Goal: Find specific page/section: Find specific page/section

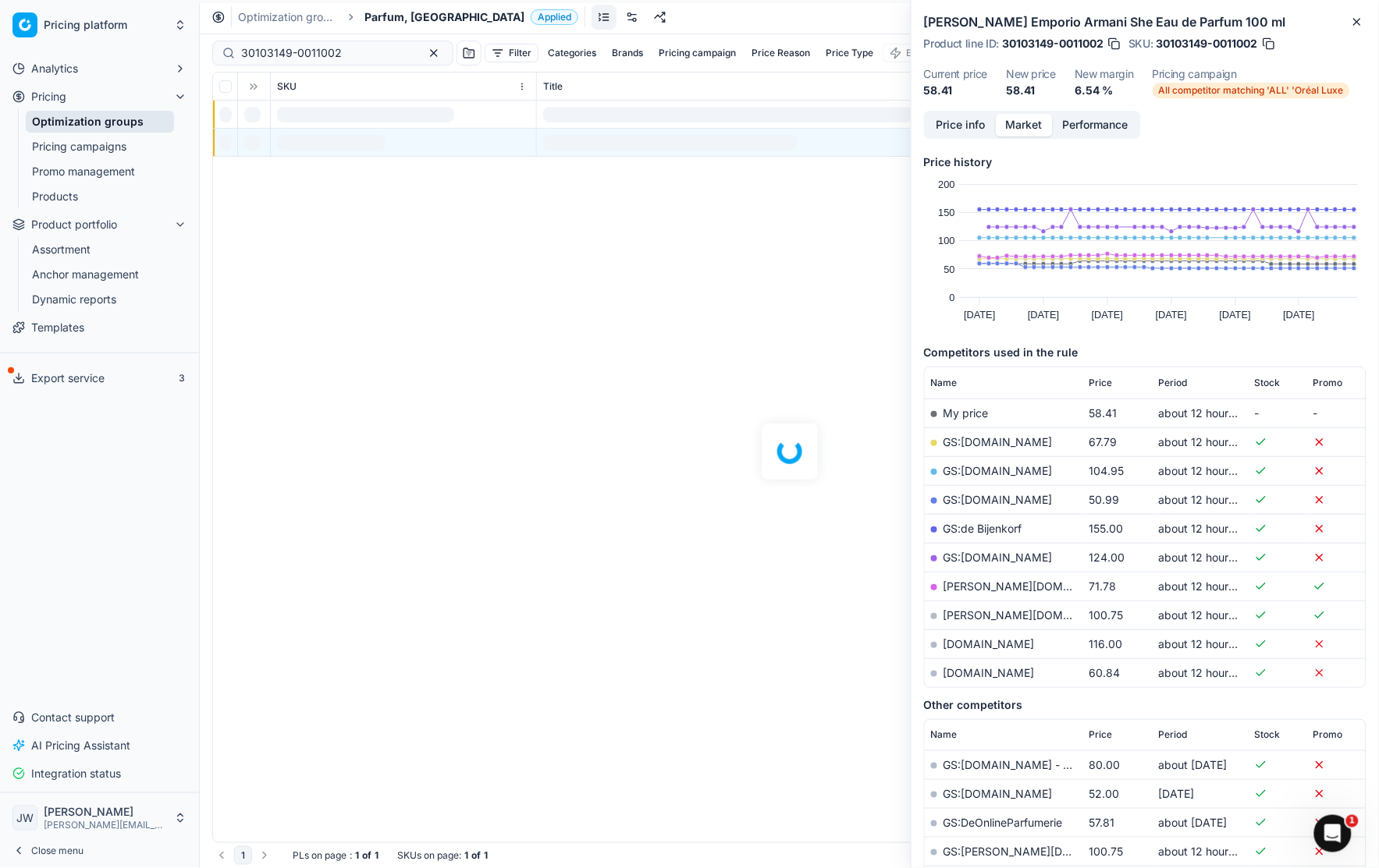
click at [113, 125] on link "Optimization groups" at bounding box center [100, 122] width 148 height 22
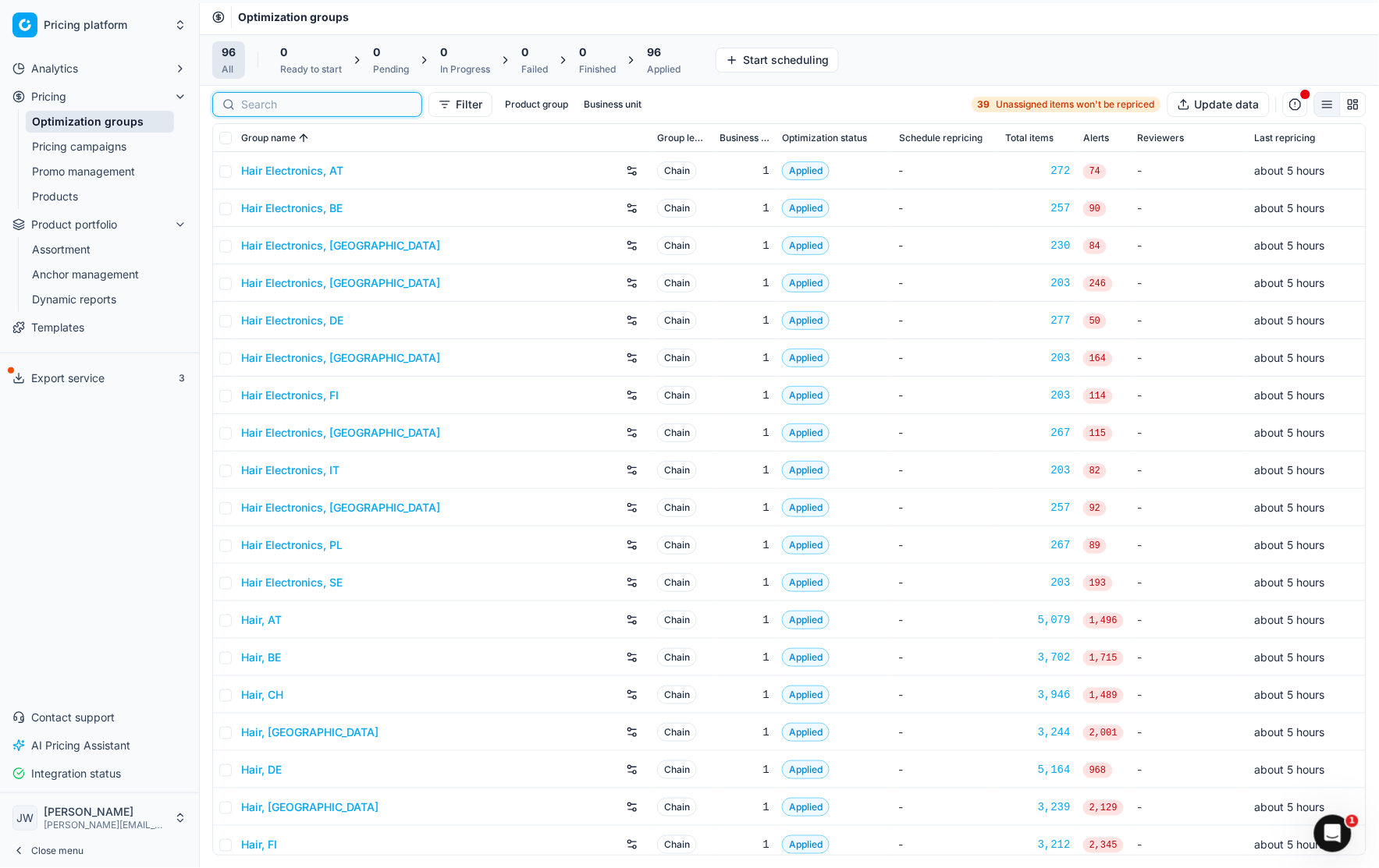
click at [260, 101] on input at bounding box center [326, 104] width 171 height 16
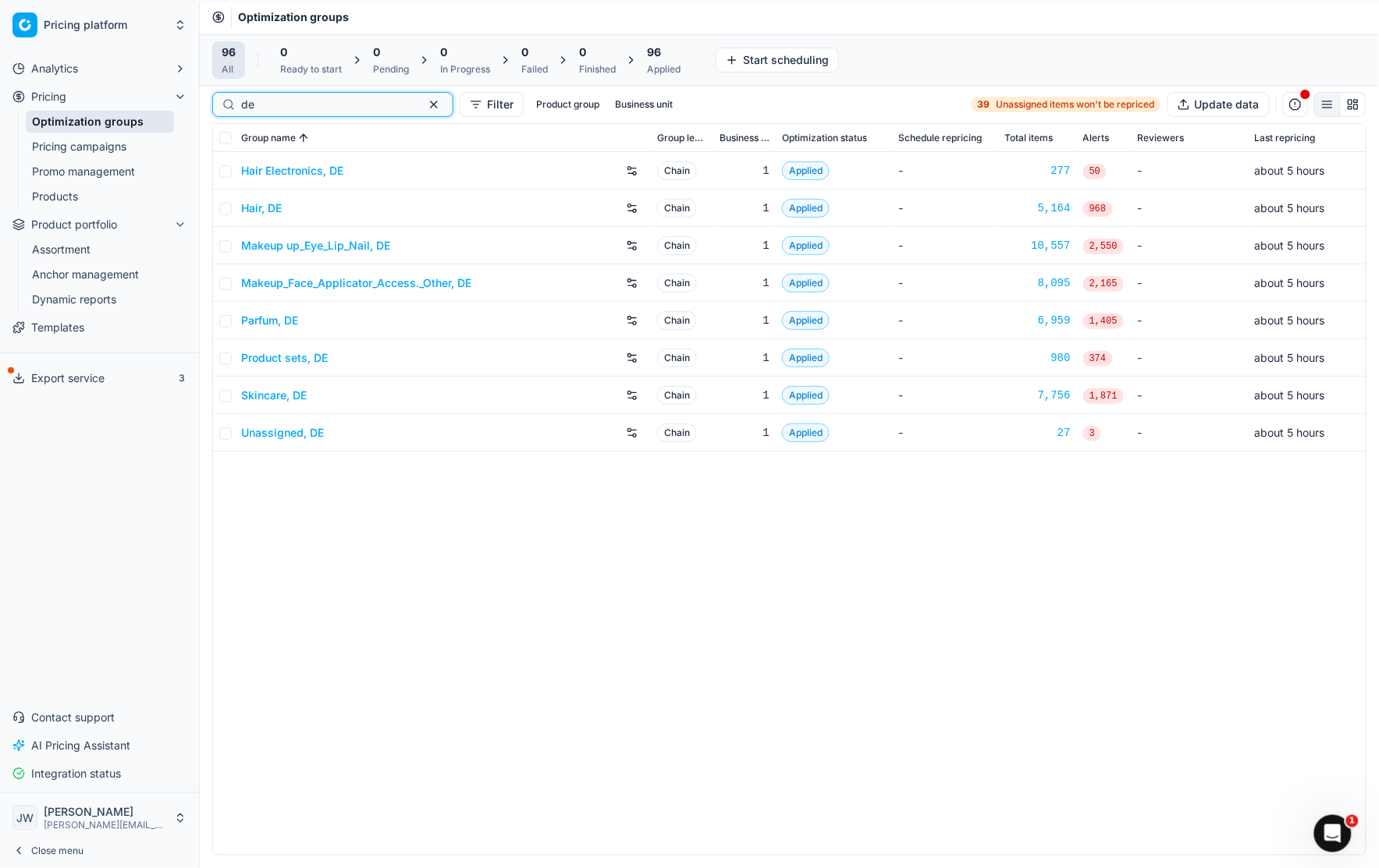
type input "de"
click at [253, 205] on link "Hair, DE" at bounding box center [261, 208] width 40 height 16
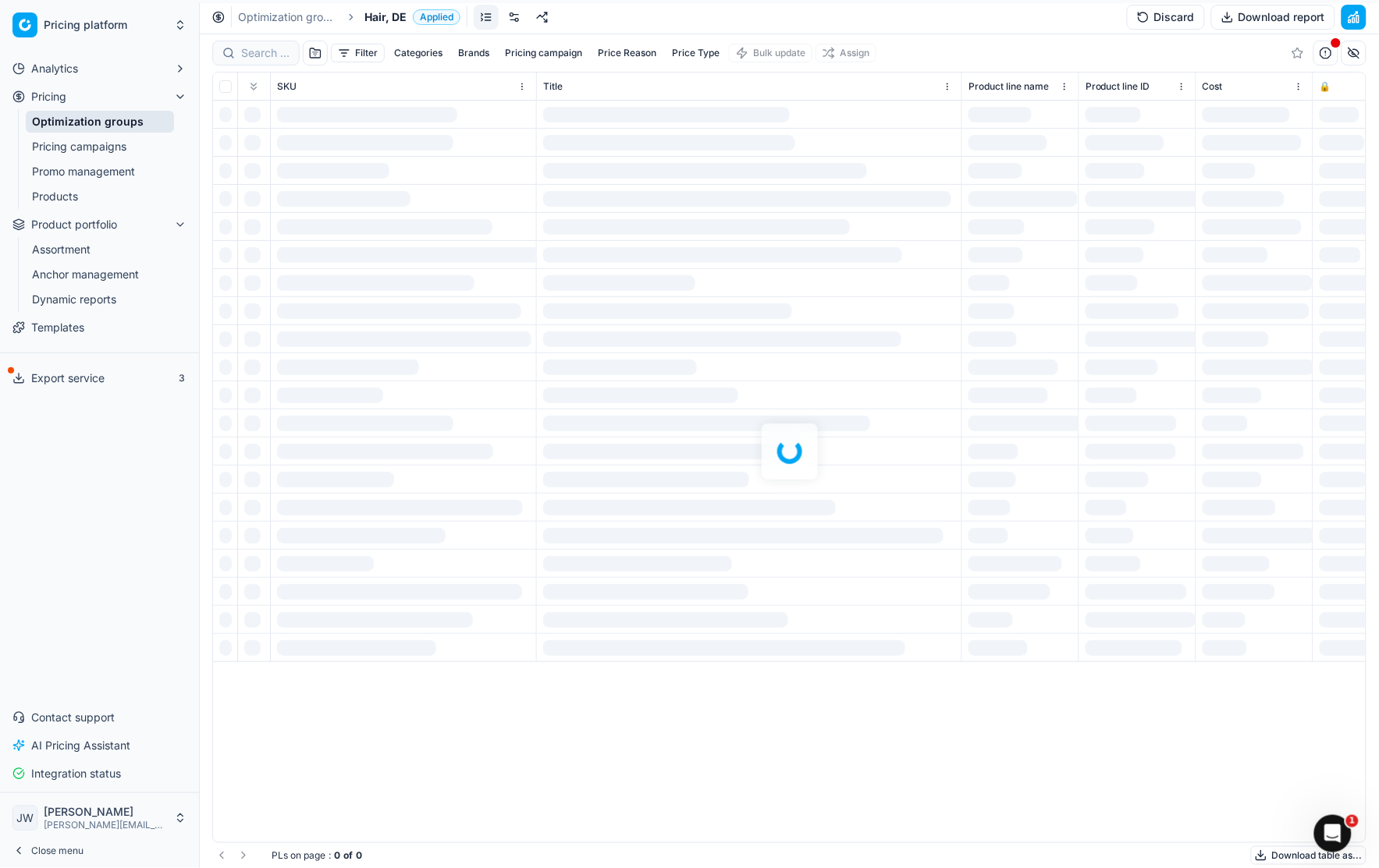
click at [254, 48] on div at bounding box center [789, 451] width 1179 height 834
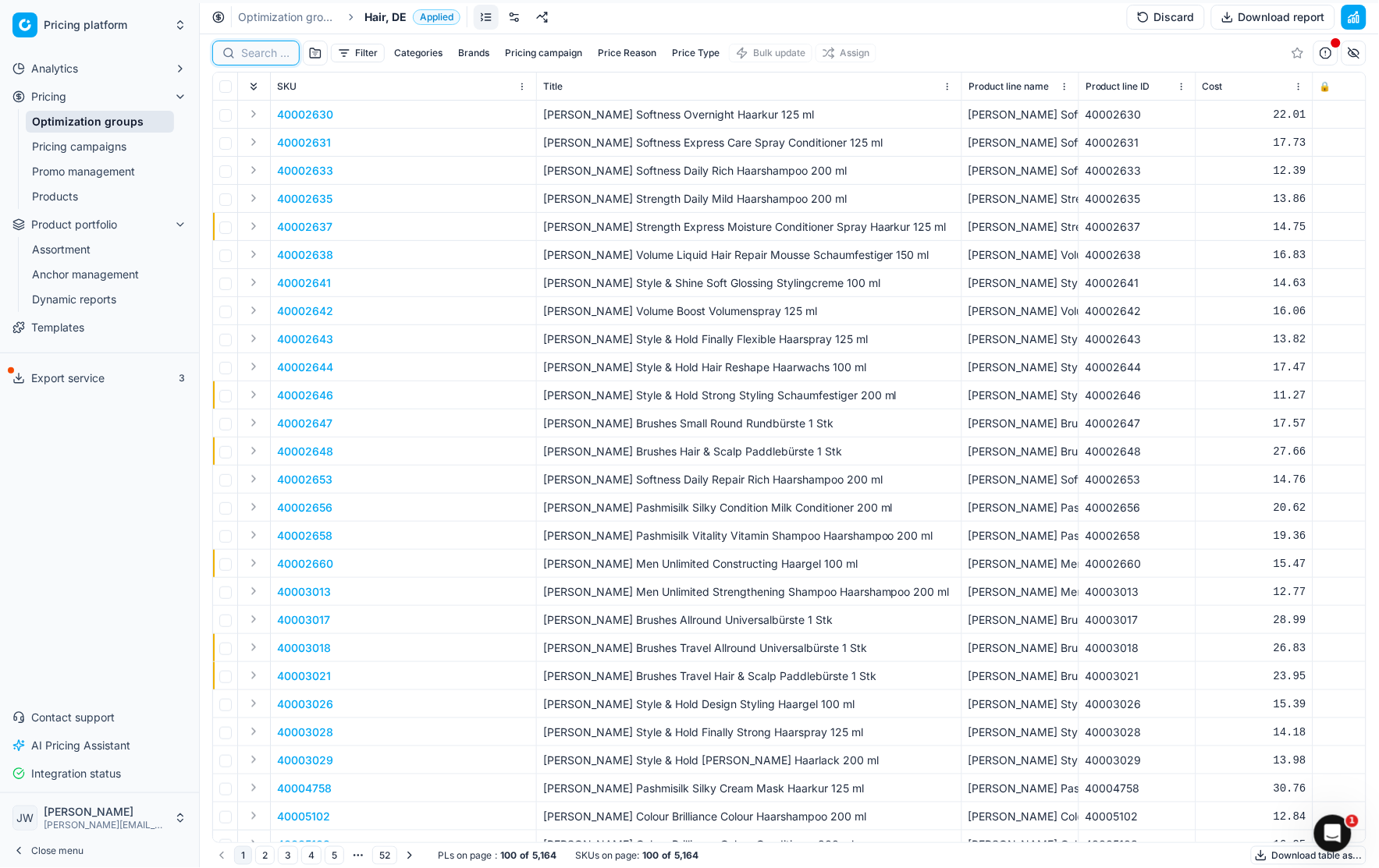
click at [258, 52] on input at bounding box center [264, 53] width 48 height 16
paste input "80047688-90"
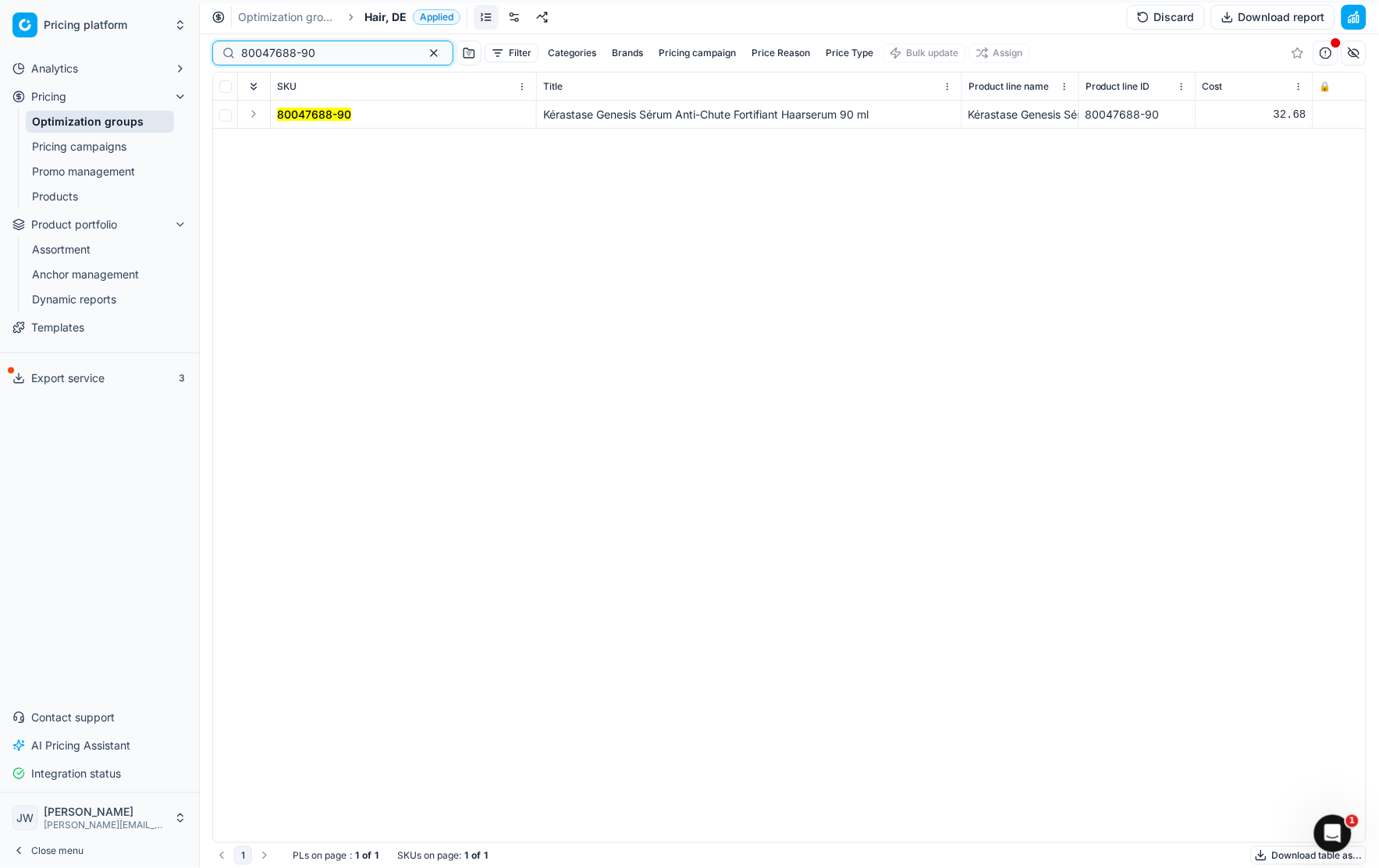
type input "80047688-90"
click at [251, 120] on button "Expand" at bounding box center [253, 114] width 19 height 19
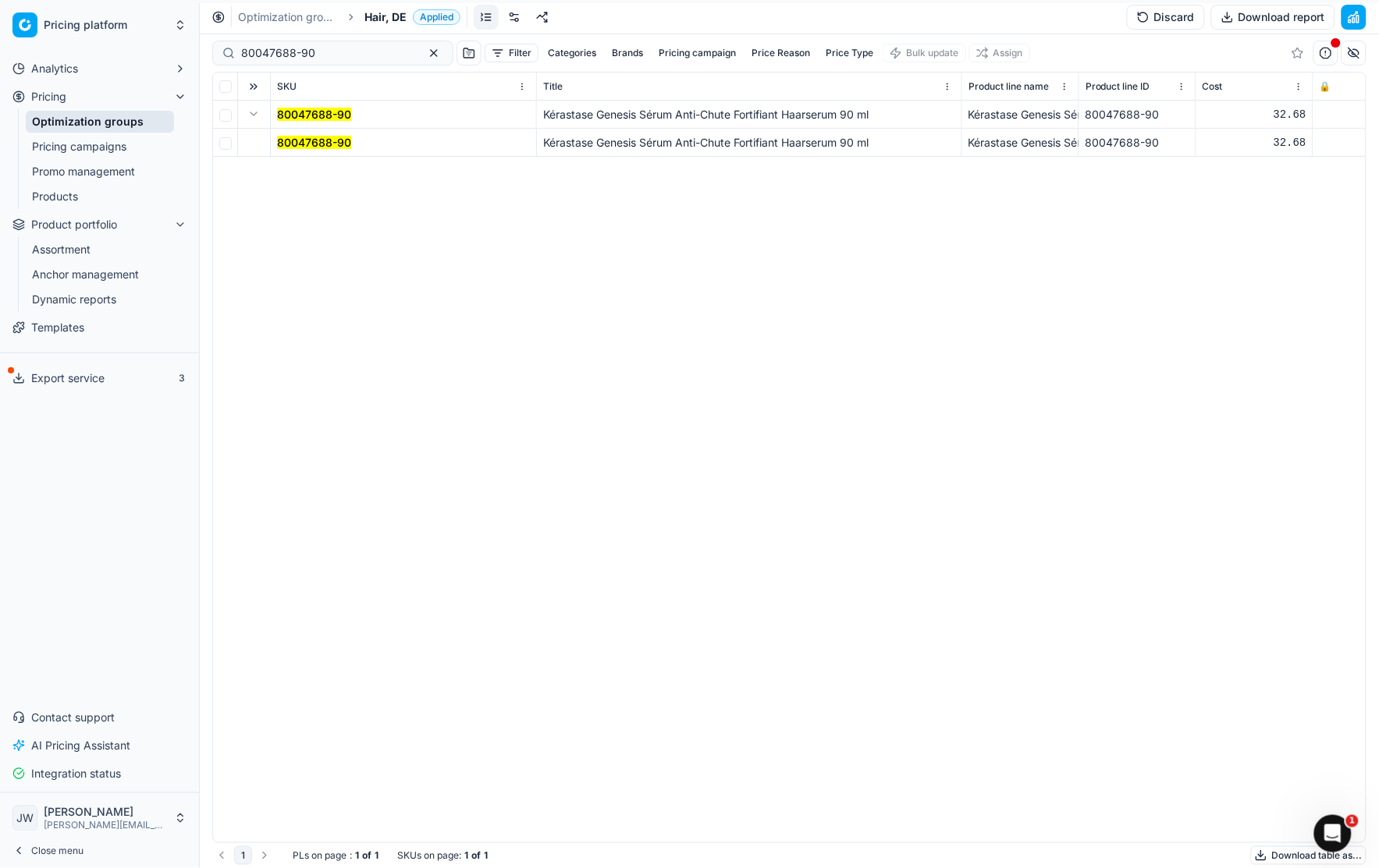
click at [308, 137] on mark "80047688-90" at bounding box center [314, 142] width 74 height 13
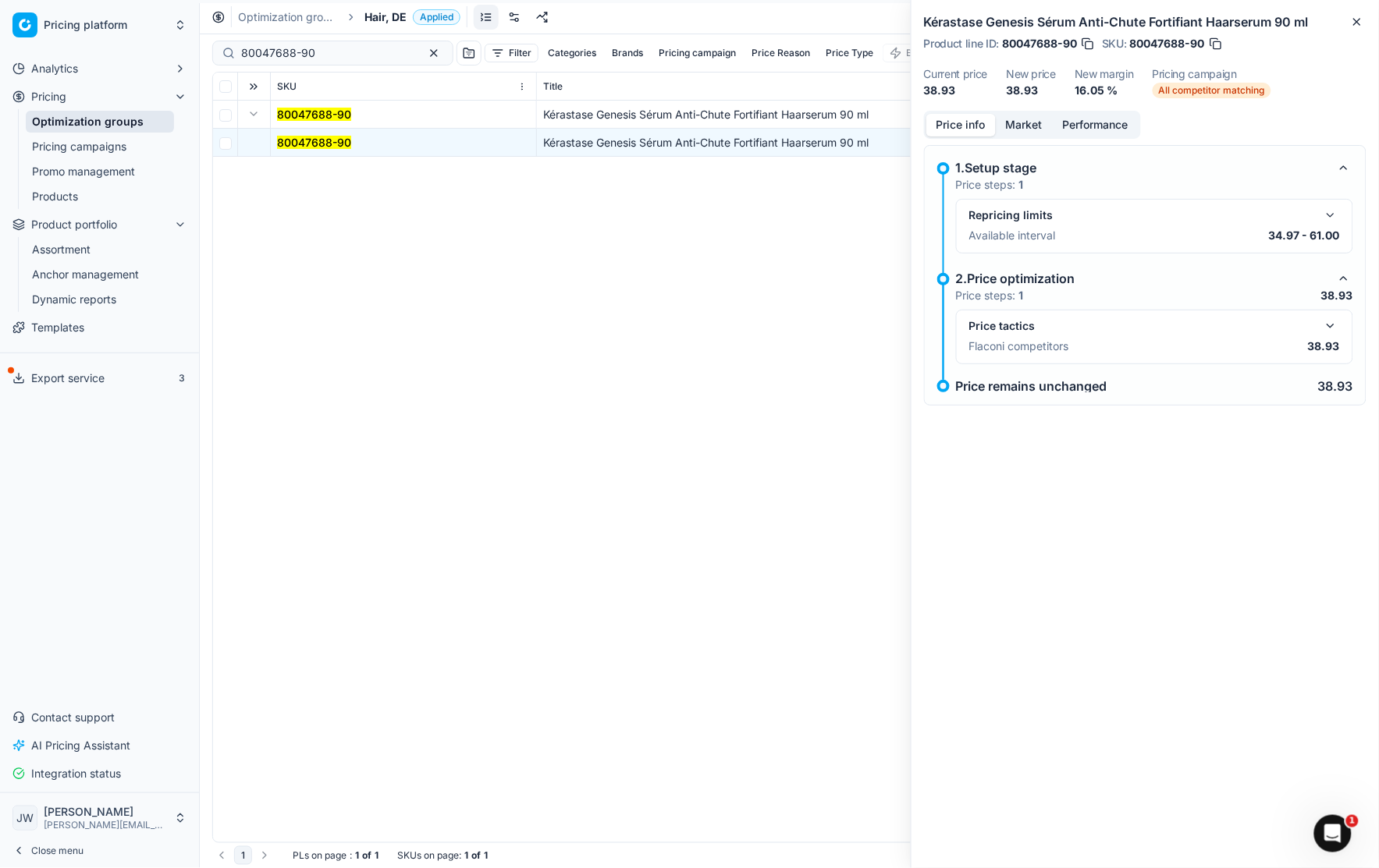
click at [1335, 327] on button "button" at bounding box center [1330, 326] width 19 height 19
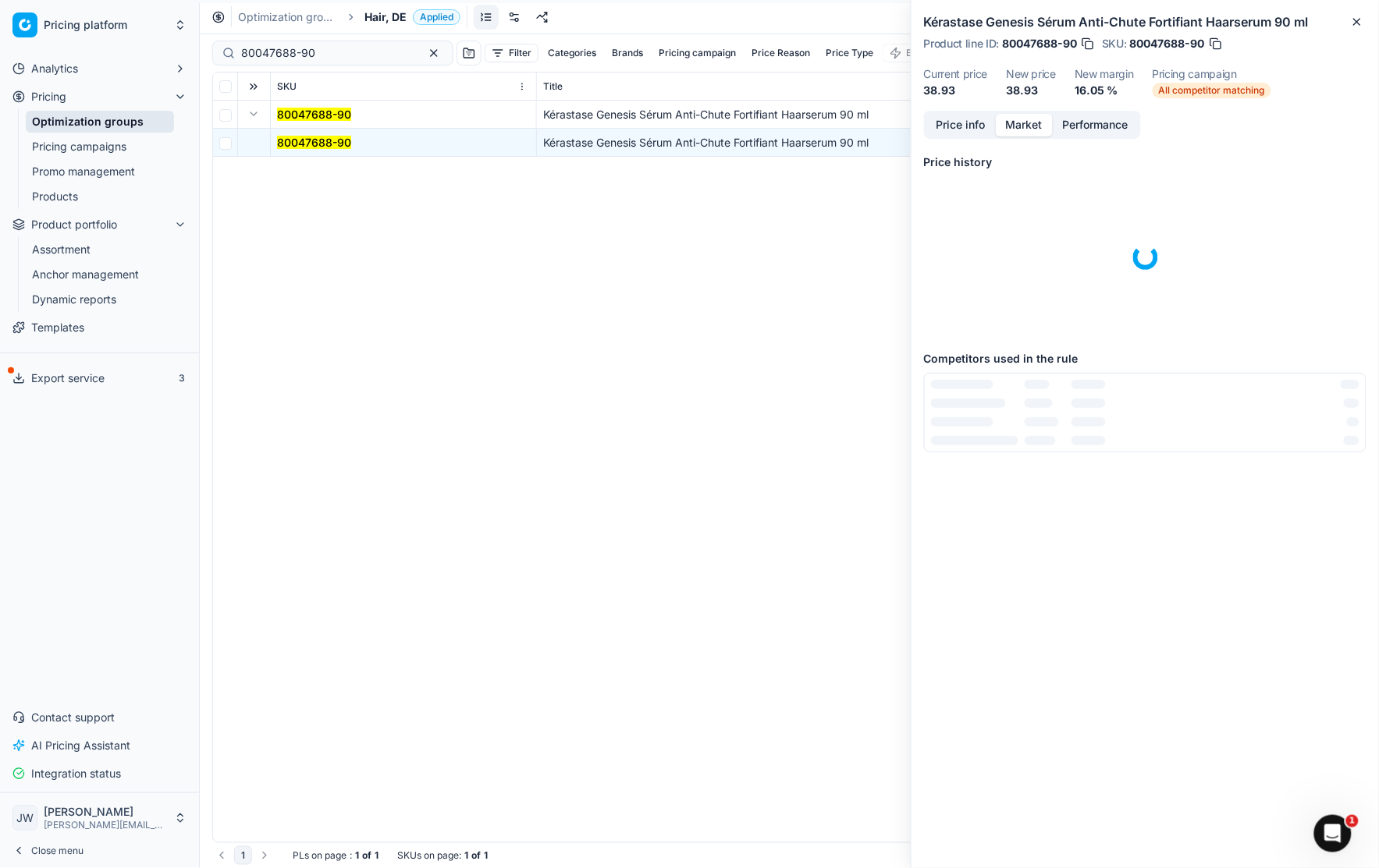
click at [1027, 124] on button "Market" at bounding box center [1025, 125] width 57 height 23
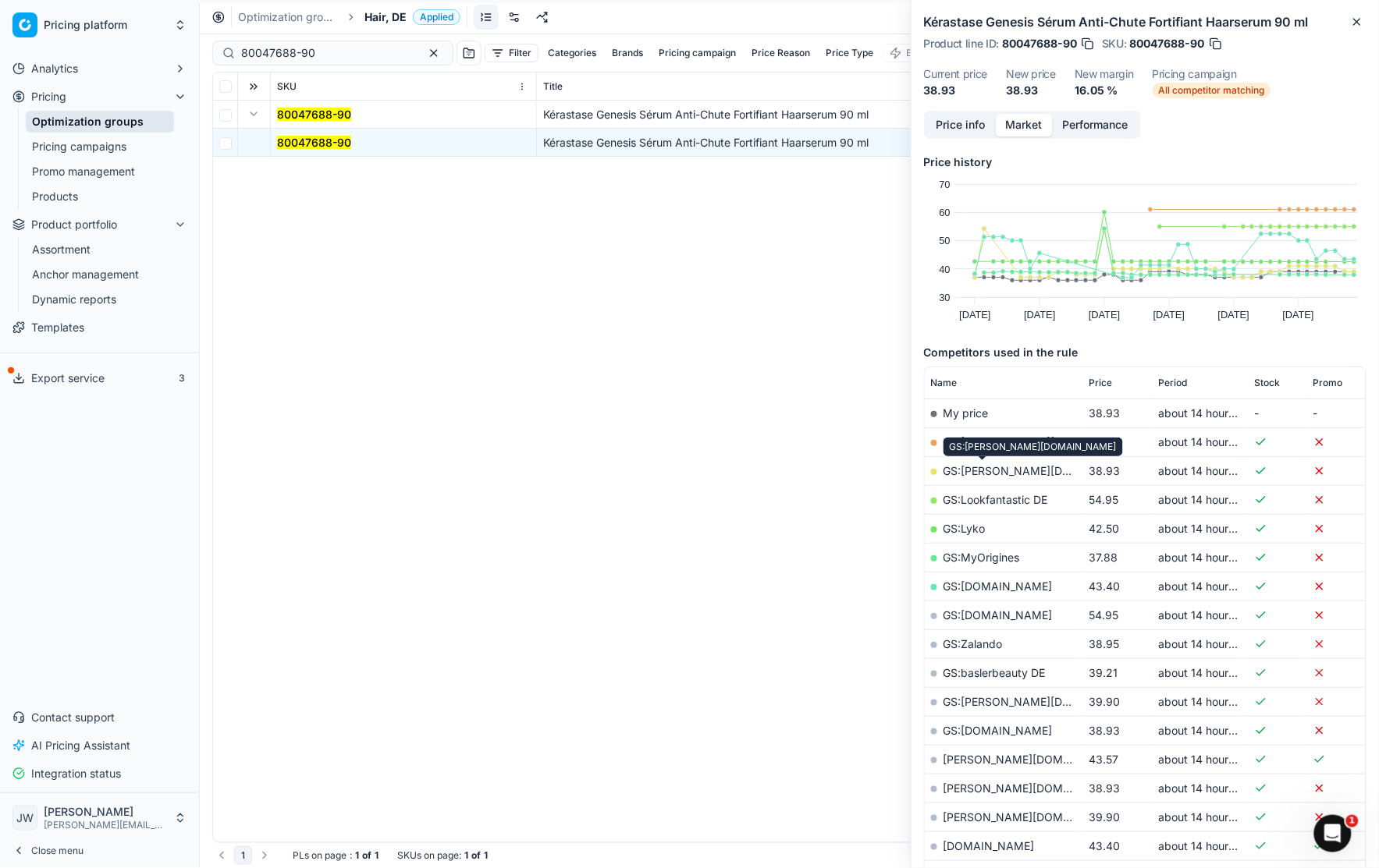
click at [975, 471] on link "GS:[PERSON_NAME][DOMAIN_NAME]" at bounding box center [1042, 471] width 199 height 13
drag, startPoint x: 334, startPoint y: 48, endPoint x: 183, endPoint y: 35, distance: 151.6
click at [183, 35] on div "Pricing platform Analytics Pricing Optimization groups Pricing campaigns Promo …" at bounding box center [690, 434] width 1379 height 868
